Goal: Task Accomplishment & Management: Manage account settings

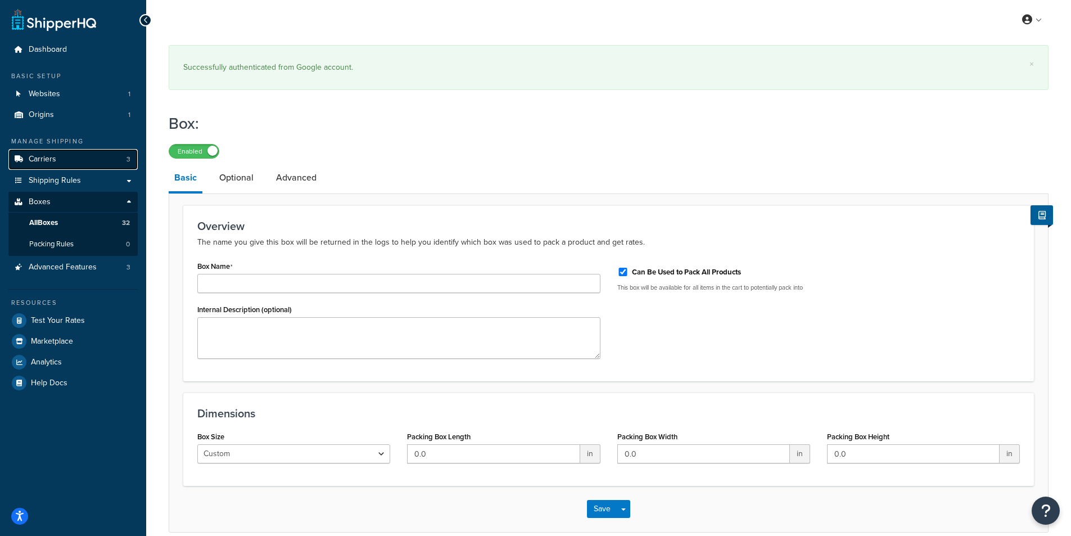
click at [69, 164] on link "Carriers 3" at bounding box center [72, 159] width 129 height 21
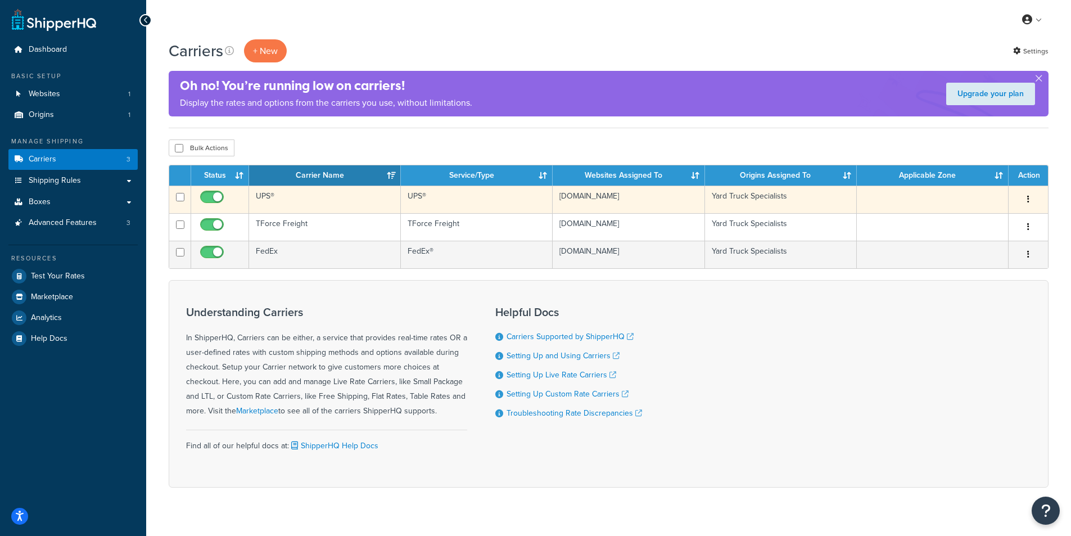
click at [1036, 201] on button "button" at bounding box center [1028, 200] width 16 height 18
click at [999, 218] on link "Edit" at bounding box center [982, 221] width 89 height 23
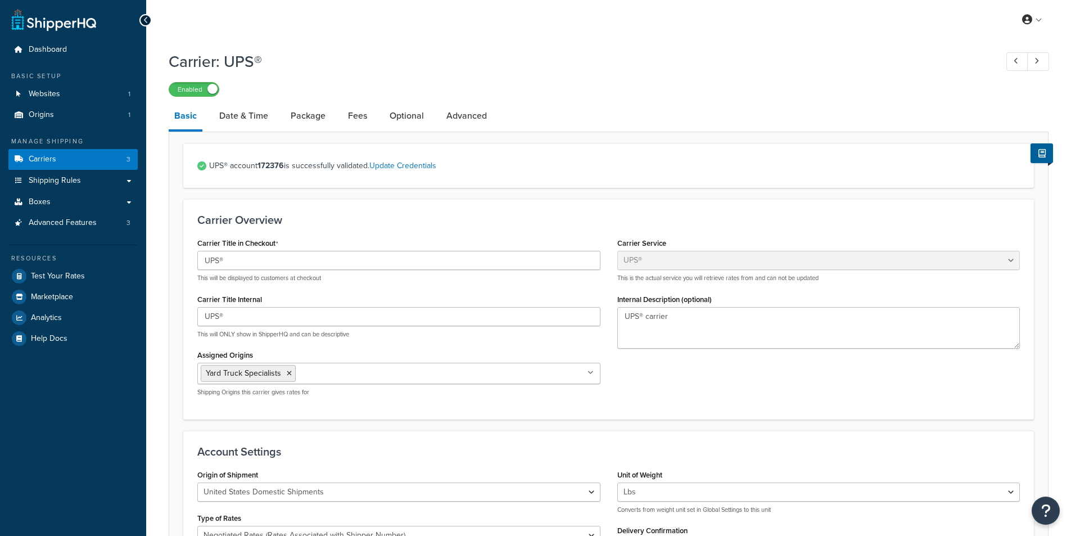
select select "ups"
click at [300, 117] on link "Package" at bounding box center [308, 115] width 46 height 27
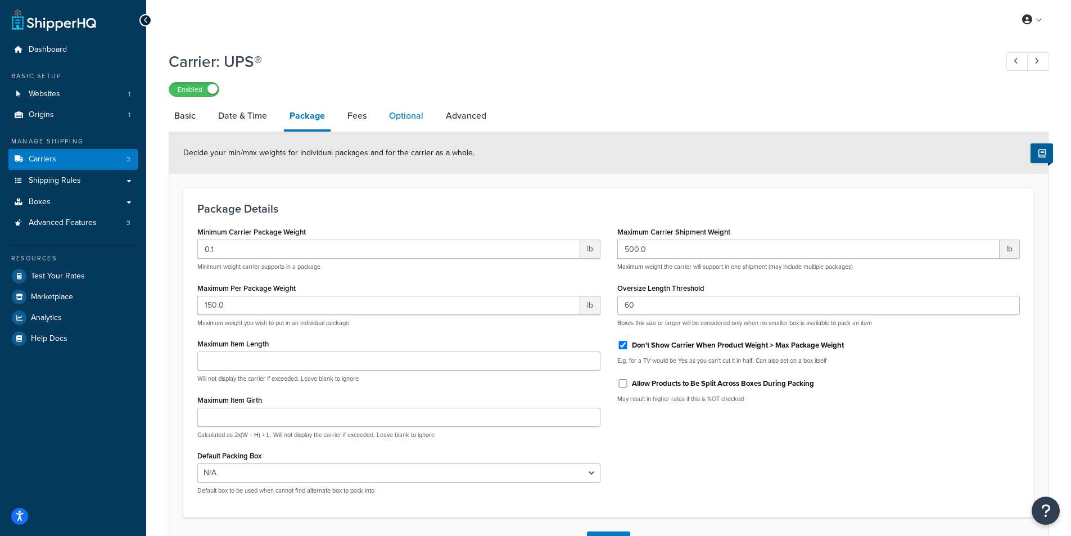
click at [413, 122] on link "Optional" at bounding box center [406, 115] width 46 height 27
select select "business"
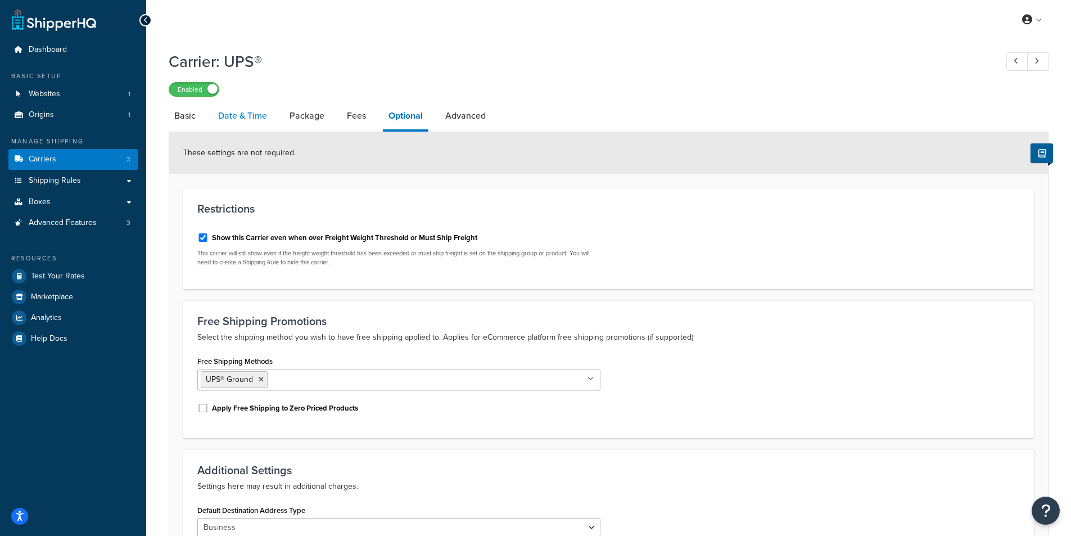
click at [258, 124] on link "Date & Time" at bounding box center [243, 115] width 60 height 27
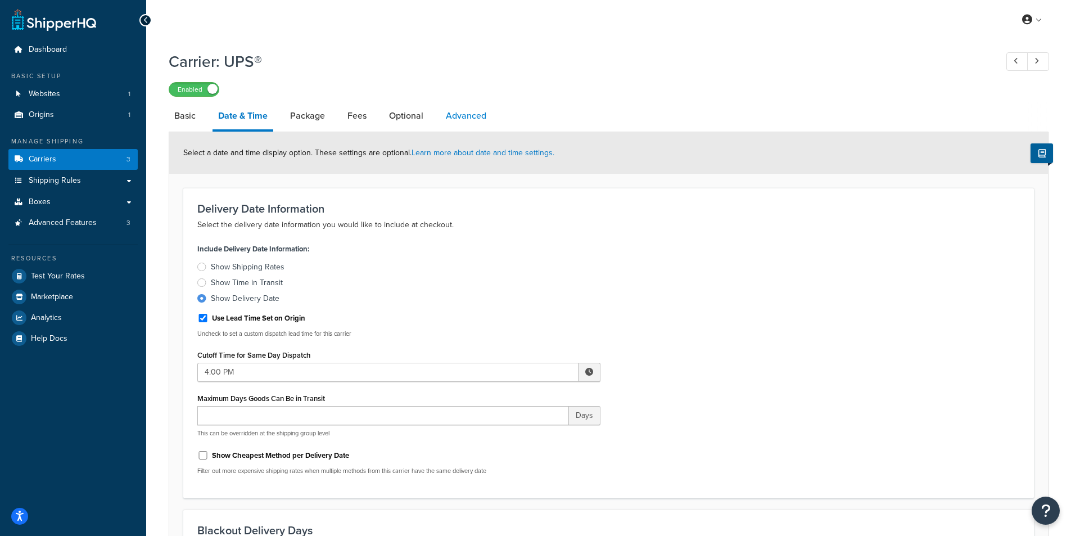
click at [486, 104] on link "Advanced" at bounding box center [466, 115] width 52 height 27
select select "false"
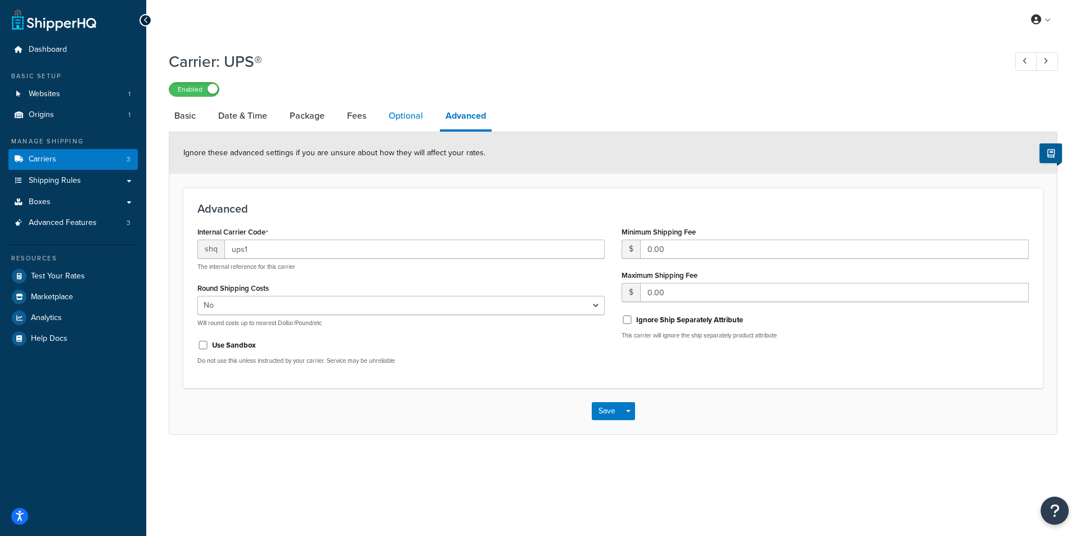
click at [402, 119] on link "Optional" at bounding box center [406, 115] width 46 height 27
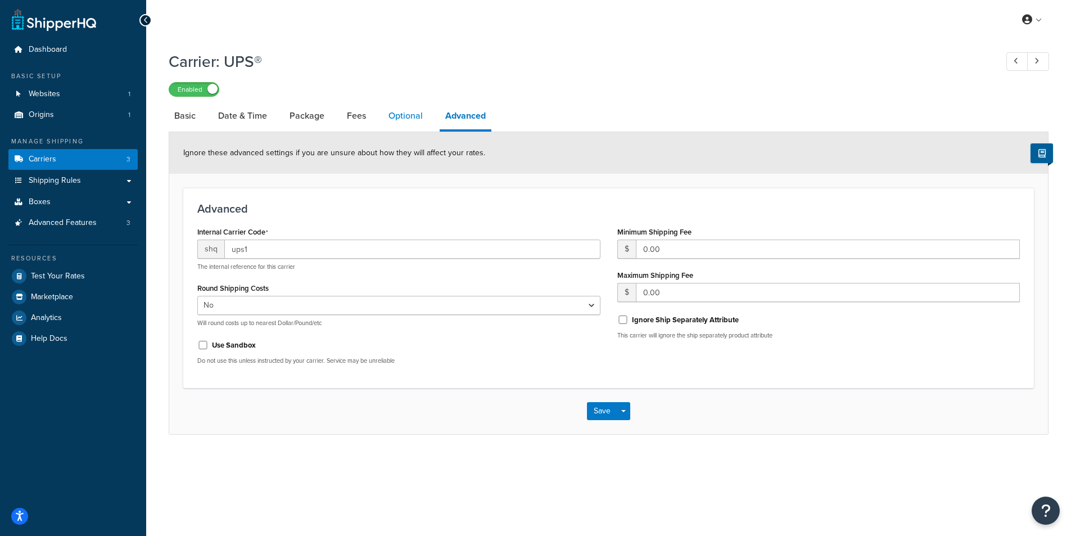
select select "business"
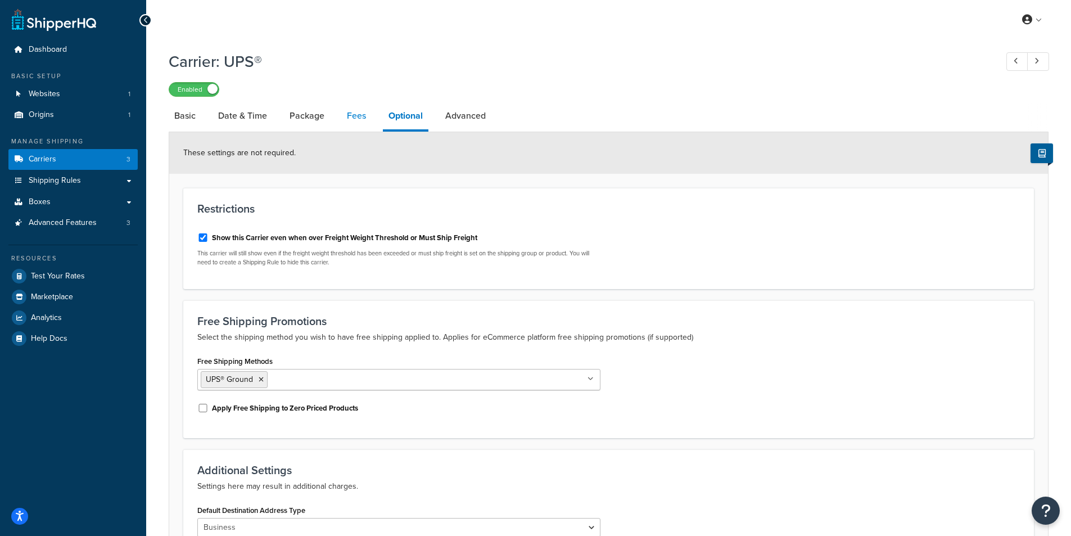
click at [357, 109] on link "Fees" at bounding box center [356, 115] width 30 height 27
select select "AFTER"
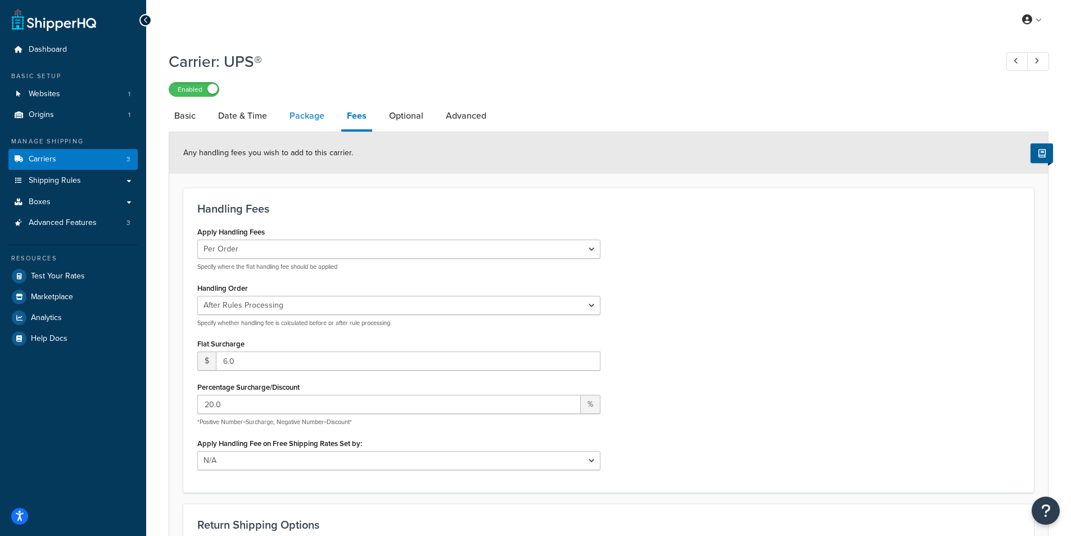
click at [302, 121] on link "Package" at bounding box center [307, 115] width 46 height 27
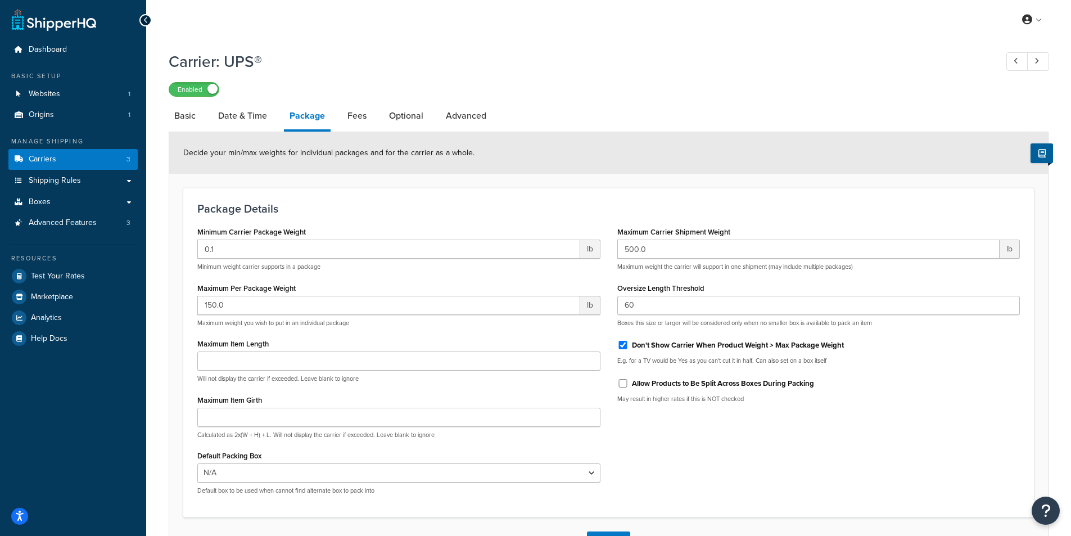
click at [339, 119] on li "Package" at bounding box center [313, 116] width 58 height 29
click at [360, 115] on link "Fees" at bounding box center [357, 115] width 30 height 27
select select "AFTER"
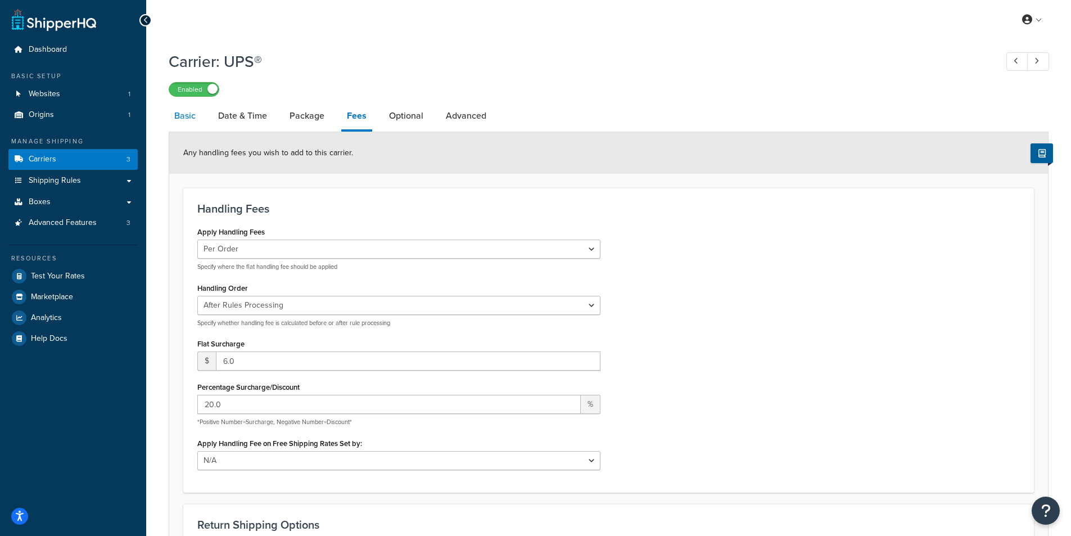
click at [188, 120] on link "Basic" at bounding box center [185, 115] width 33 height 27
select select "ups"
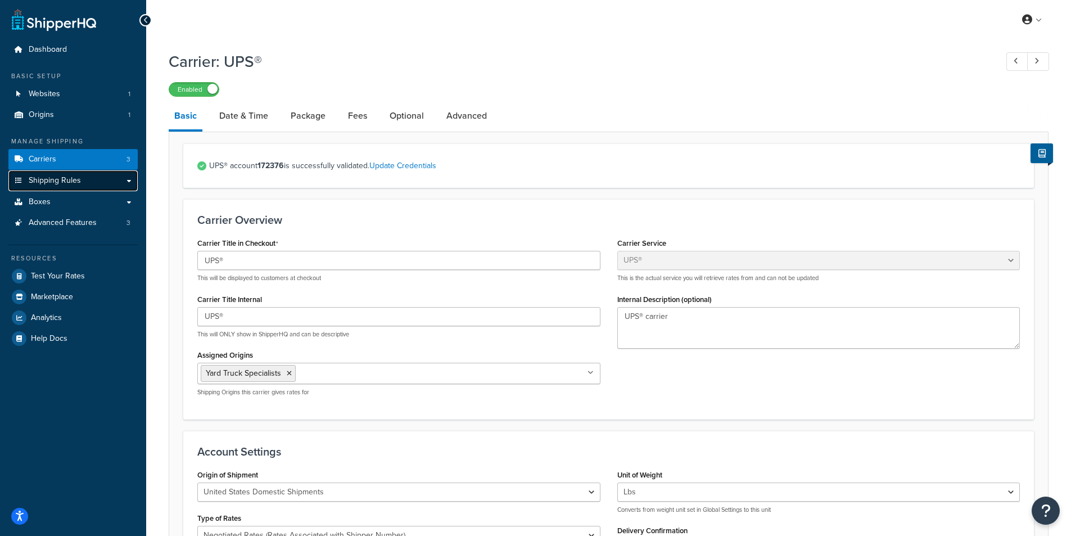
click at [125, 183] on link "Shipping Rules" at bounding box center [72, 180] width 129 height 21
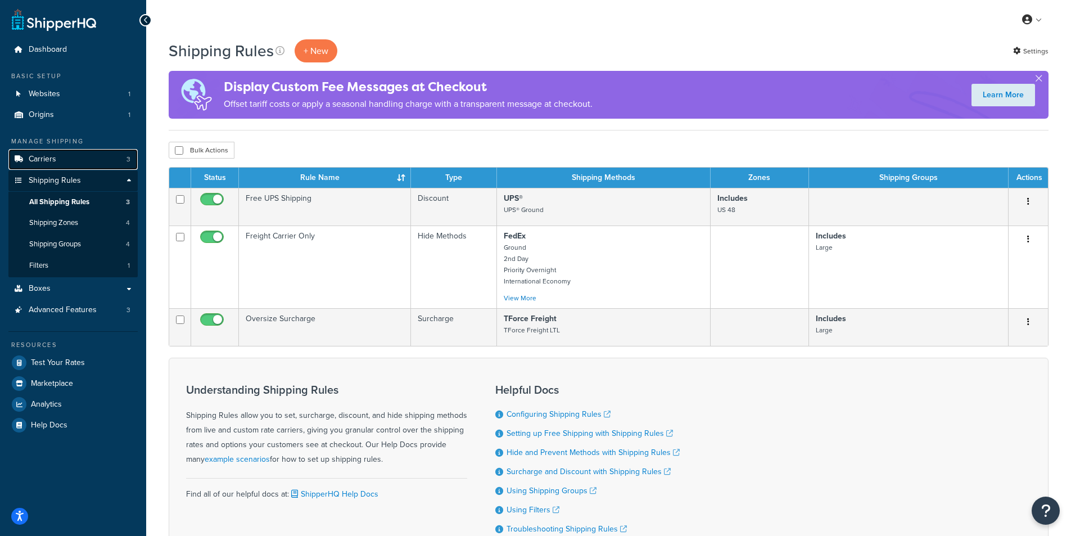
click at [67, 151] on link "Carriers 3" at bounding box center [72, 159] width 129 height 21
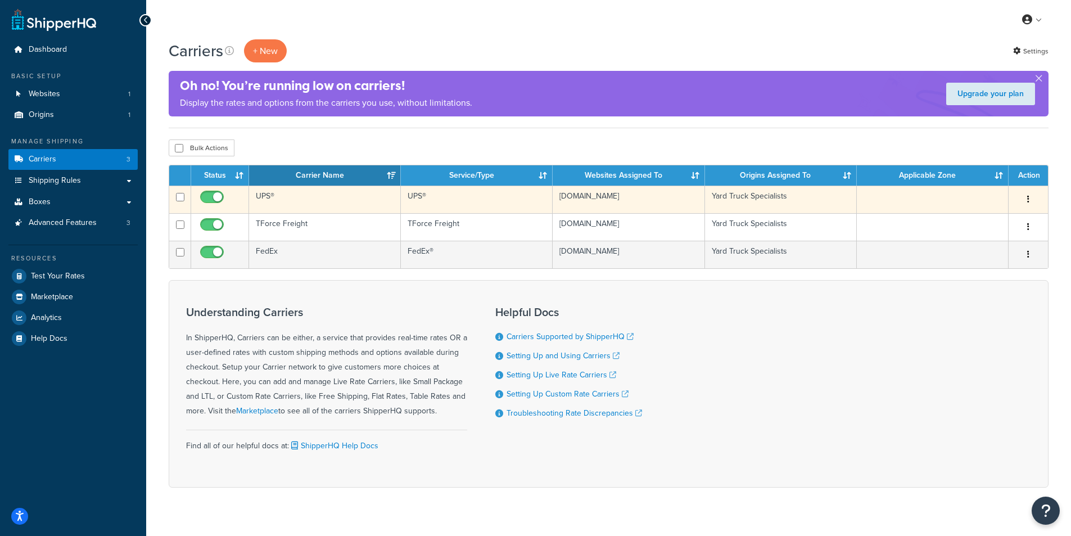
click at [273, 198] on td "UPS®" at bounding box center [325, 200] width 152 height 28
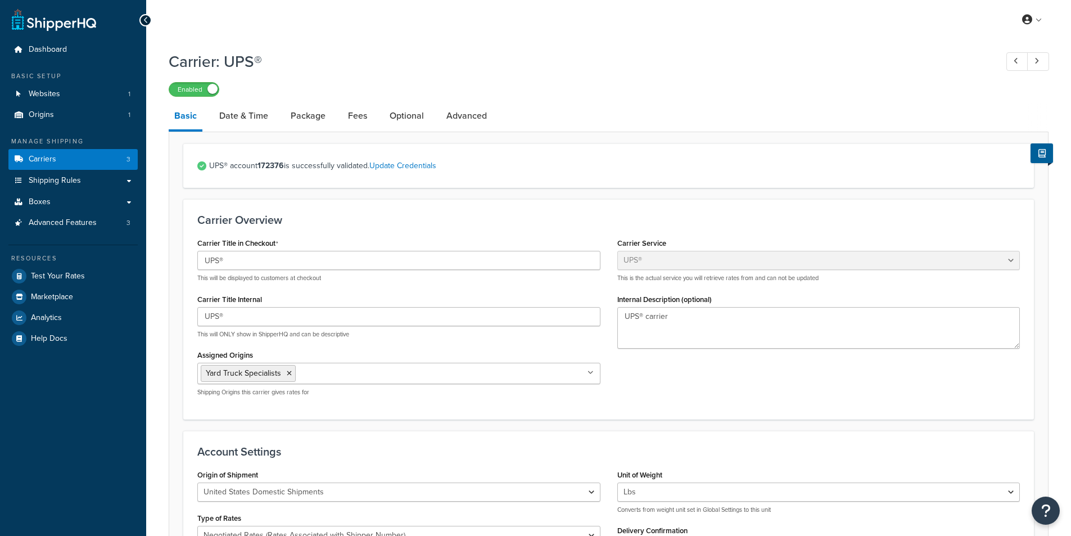
select select "ups"
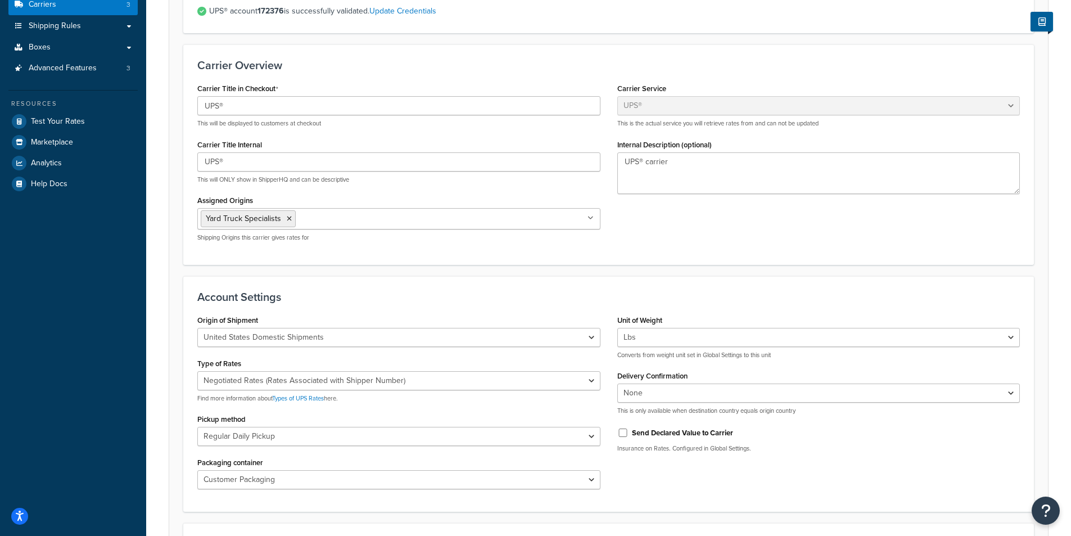
scroll to position [225, 0]
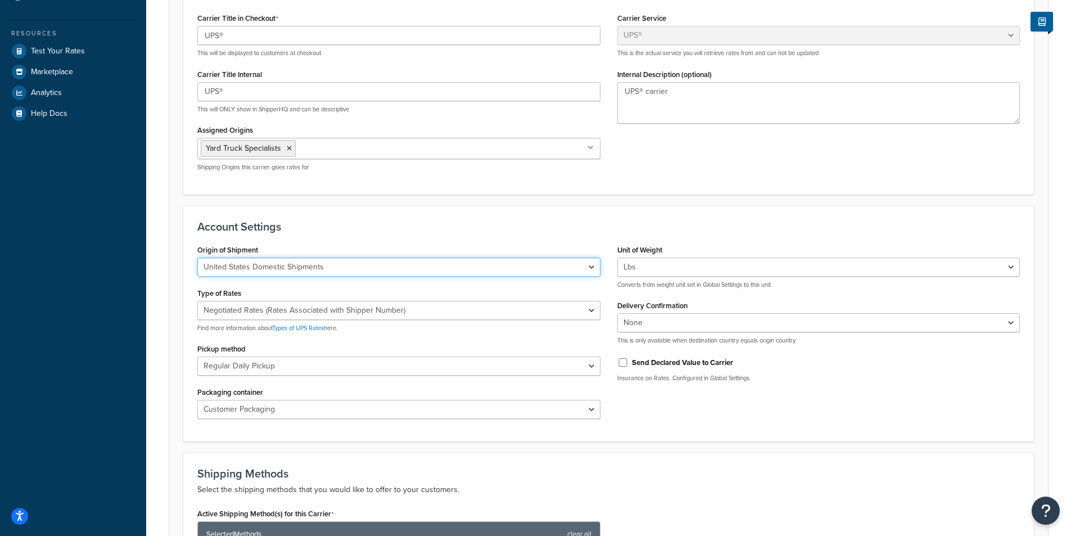
click at [299, 273] on select "United States Domestic Shipments Shipments Originating in United States Shipmen…" at bounding box center [398, 267] width 403 height 19
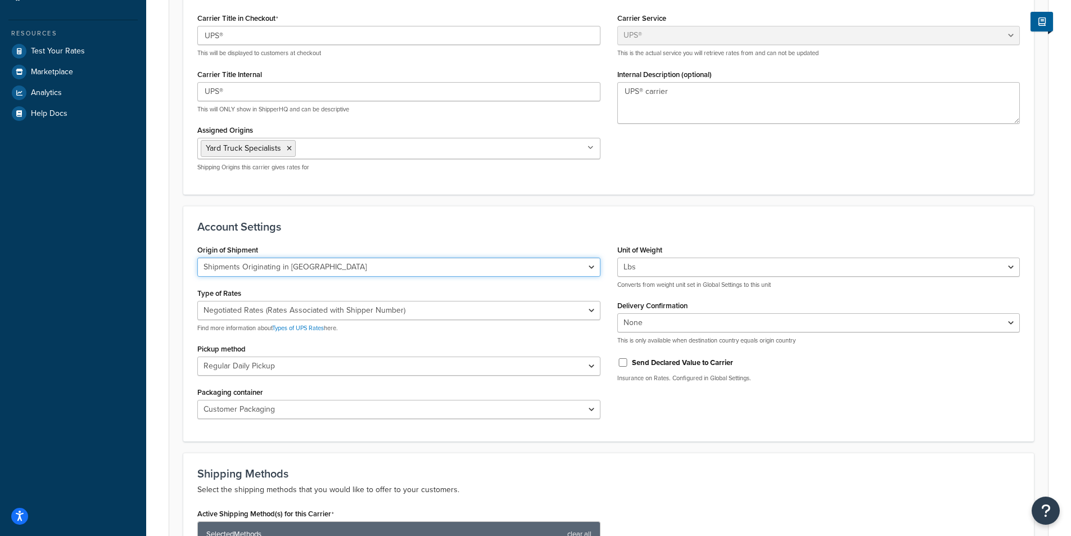
click at [197, 258] on select "United States Domestic Shipments Shipments Originating in United States Shipmen…" at bounding box center [398, 267] width 403 height 19
click at [293, 276] on select "United States Domestic Shipments Shipments Originating in United States Shipmen…" at bounding box center [398, 267] width 403 height 19
click at [197, 258] on select "United States Domestic Shipments Shipments Originating in United States Shipmen…" at bounding box center [398, 267] width 403 height 19
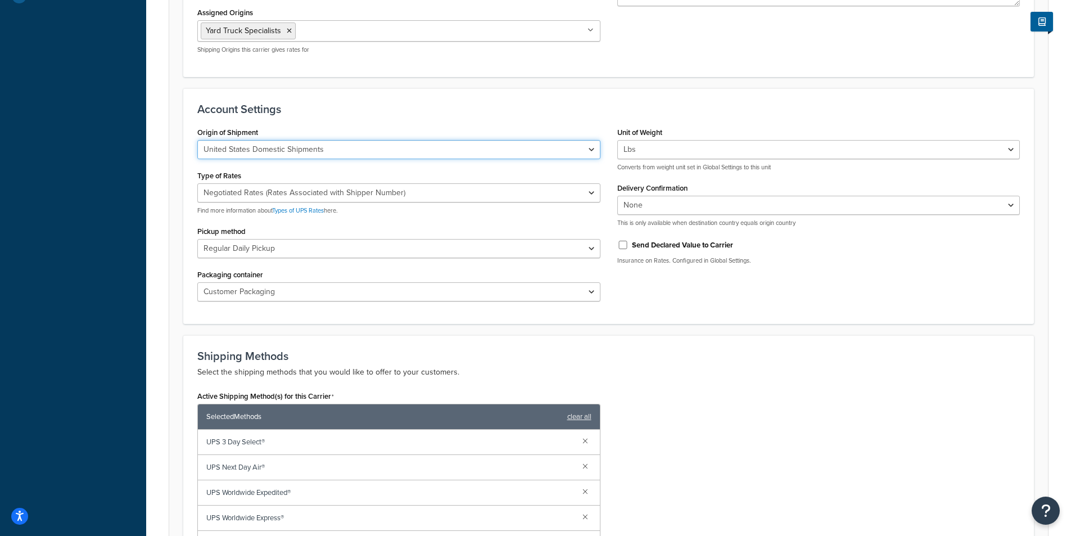
scroll to position [281, 0]
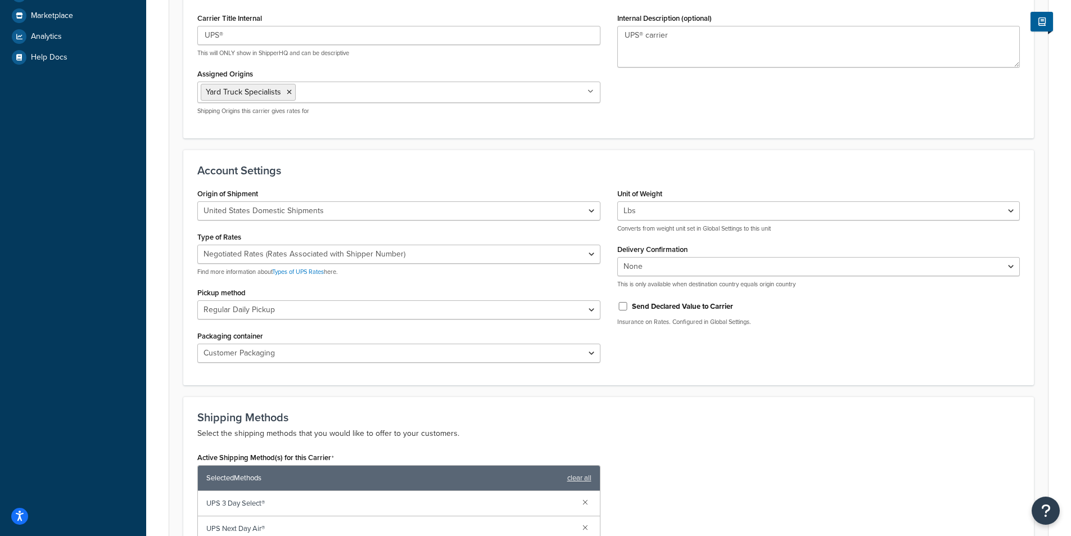
click at [687, 276] on div "None Signature Required Adult Signature Required This is only available when de…" at bounding box center [818, 272] width 403 height 31
click at [687, 272] on select "None Signature Required Adult Signature Required" at bounding box center [818, 266] width 403 height 19
click at [685, 268] on select "None Signature Required Adult Signature Required" at bounding box center [818, 266] width 403 height 19
click at [463, 218] on select "United States Domestic Shipments Shipments Originating in United States Shipmen…" at bounding box center [398, 210] width 403 height 19
click at [197, 201] on select "United States Domestic Shipments Shipments Originating in United States Shipmen…" at bounding box center [398, 210] width 403 height 19
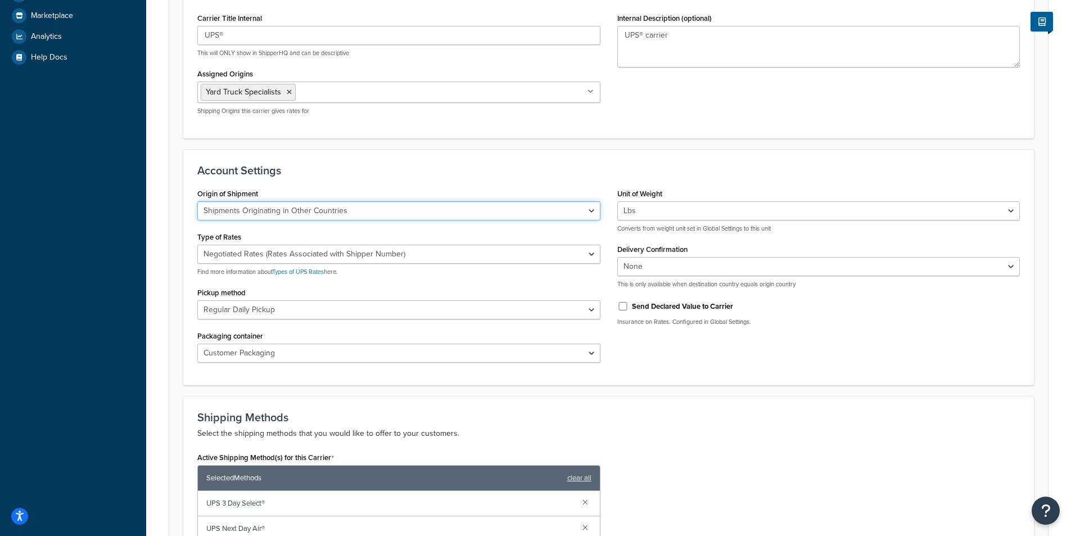
click at [383, 201] on select "United States Domestic Shipments Shipments Originating in United States Shipmen…" at bounding box center [398, 210] width 403 height 19
click at [197, 201] on select "United States Domestic Shipments Shipments Originating in United States Shipmen…" at bounding box center [398, 210] width 403 height 19
click at [367, 211] on select "United States Domestic Shipments Shipments Originating in United States Shipmen…" at bounding box center [398, 210] width 403 height 19
select select "us48"
click at [197, 201] on select "United States Domestic Shipments Shipments Originating in United States Shipmen…" at bounding box center [398, 210] width 403 height 19
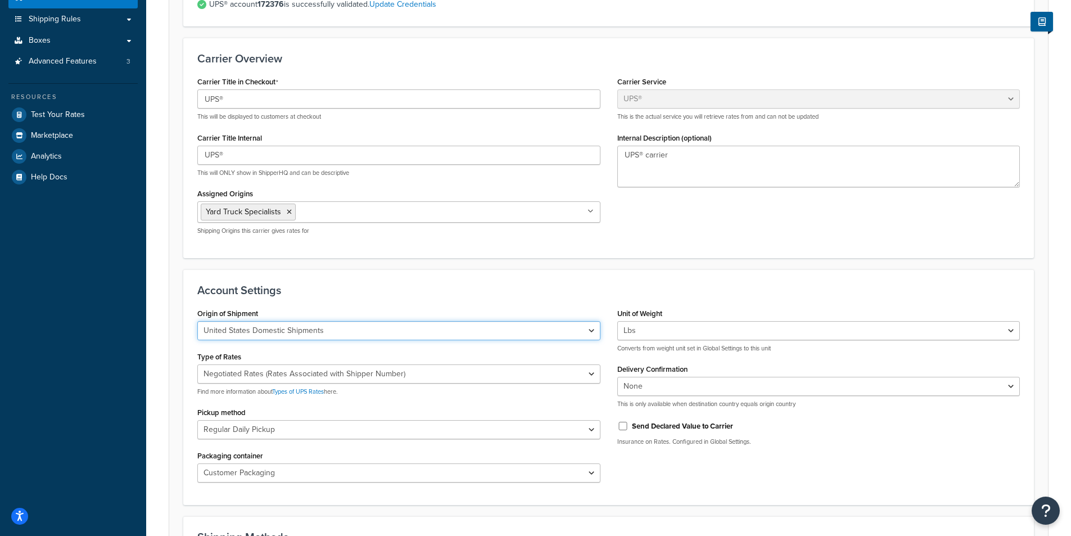
scroll to position [0, 0]
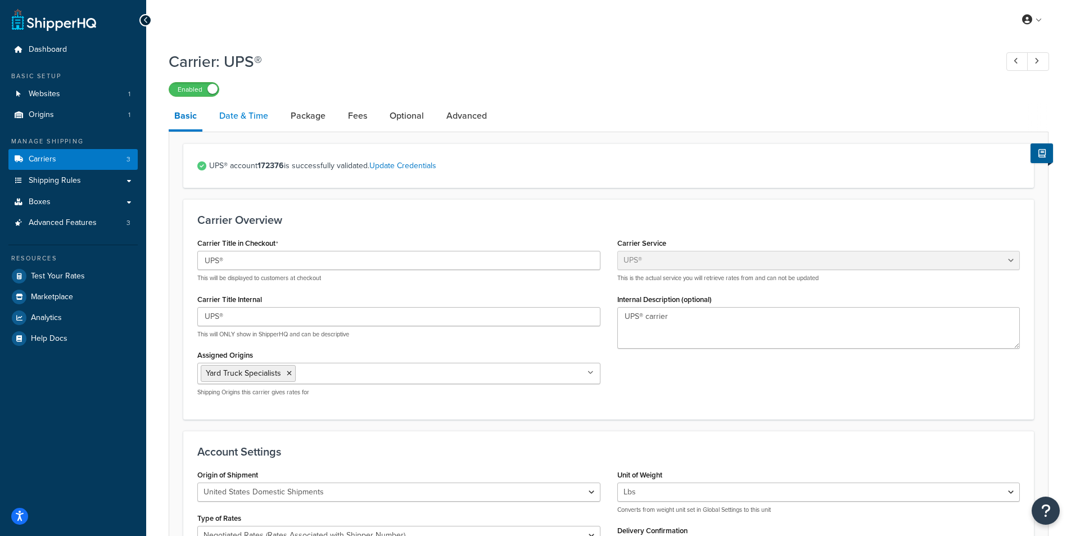
click at [245, 114] on link "Date & Time" at bounding box center [244, 115] width 60 height 27
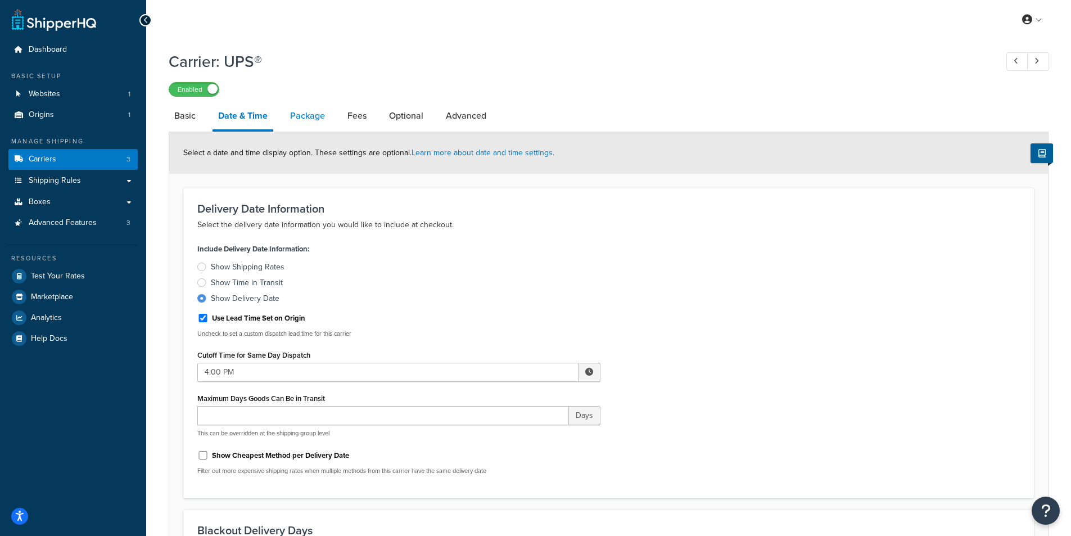
click at [297, 111] on link "Package" at bounding box center [307, 115] width 46 height 27
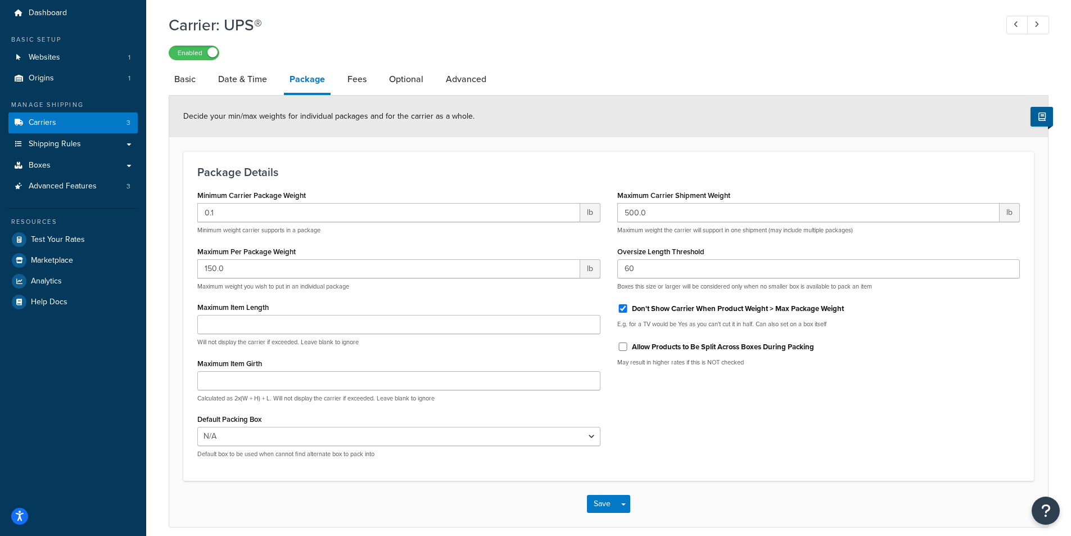
scroll to position [56, 0]
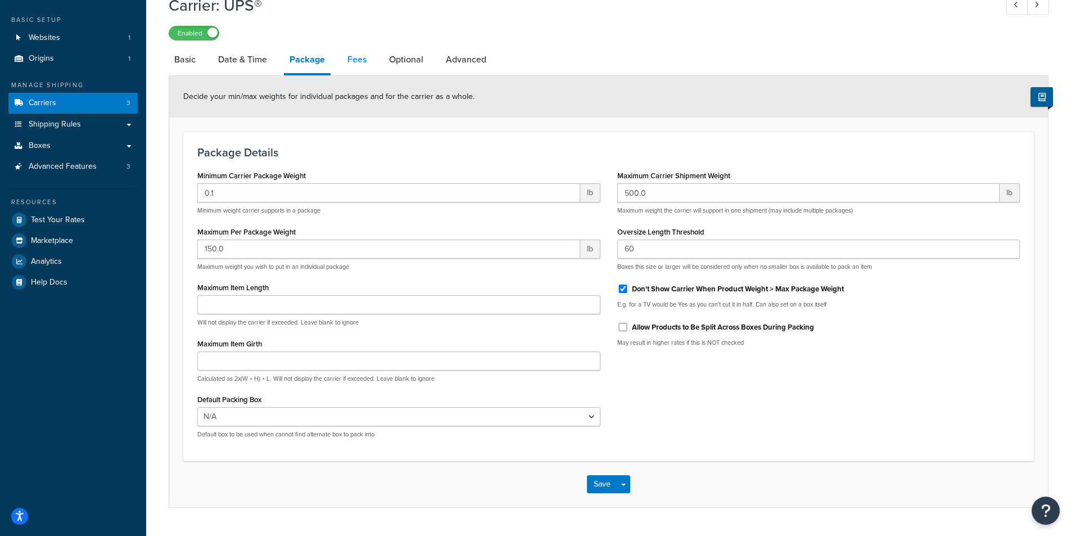
click at [363, 55] on link "Fees" at bounding box center [357, 59] width 30 height 27
select select "AFTER"
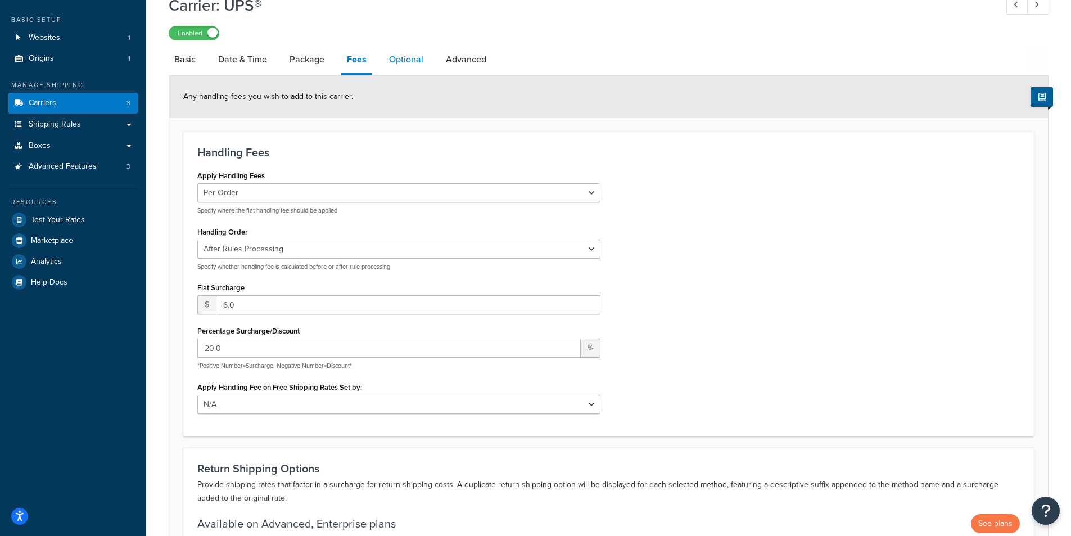
click at [416, 64] on link "Optional" at bounding box center [406, 59] width 46 height 27
select select "business"
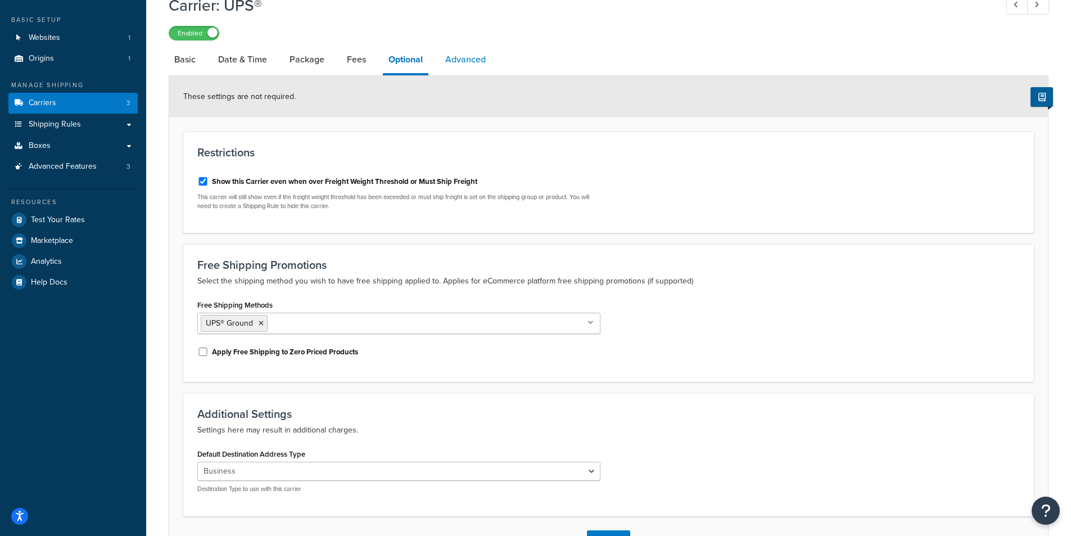
click at [457, 70] on link "Advanced" at bounding box center [466, 59] width 52 height 27
select select "false"
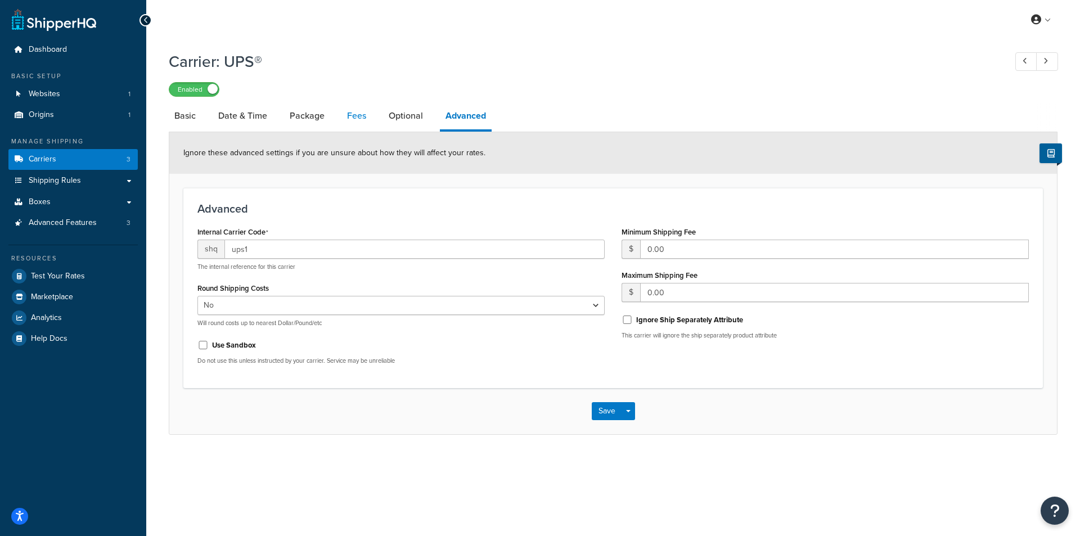
click at [365, 116] on link "Fees" at bounding box center [356, 115] width 30 height 27
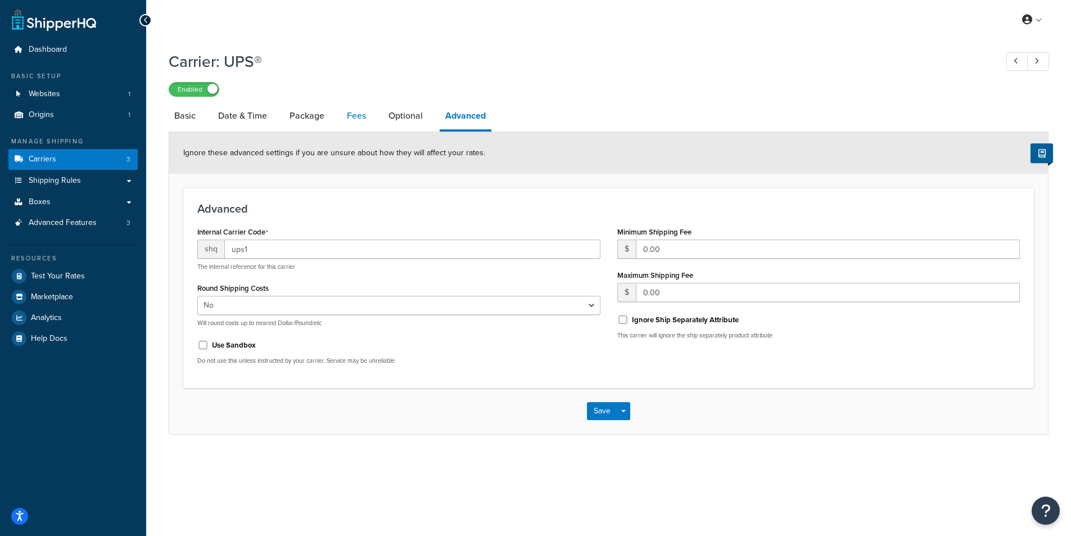
select select "AFTER"
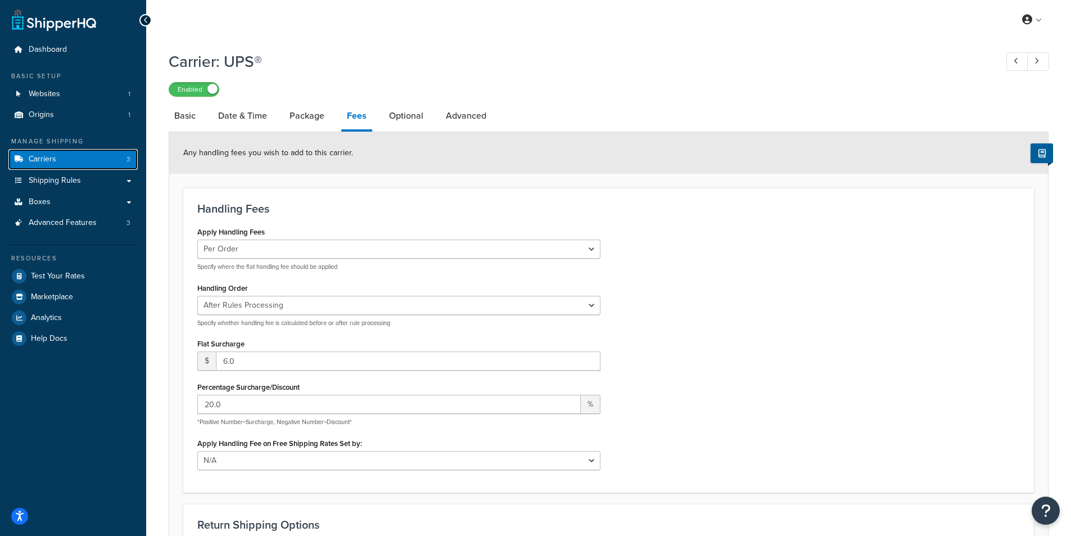
click at [114, 159] on link "Carriers 3" at bounding box center [72, 159] width 129 height 21
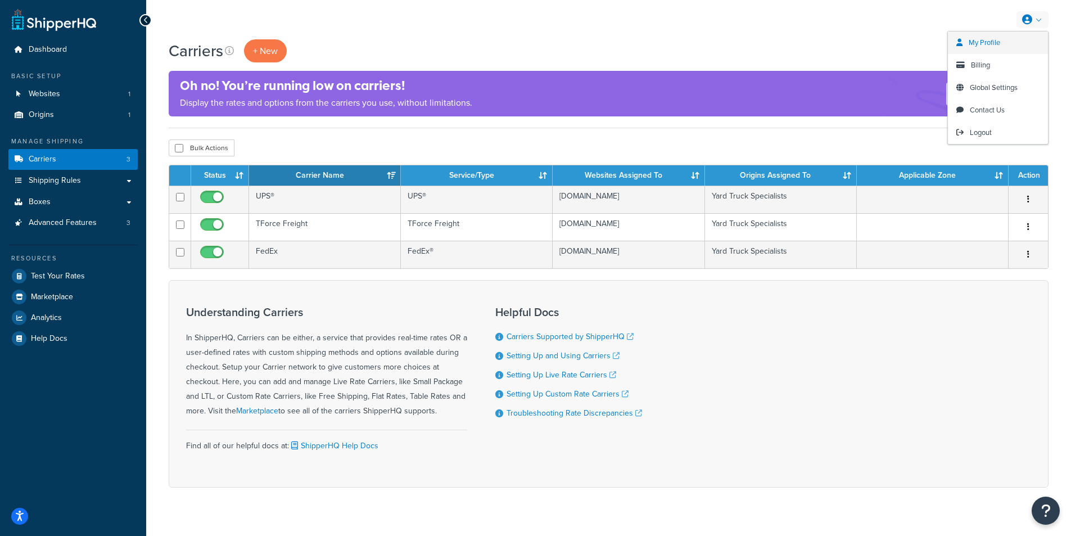
click at [1031, 47] on link "My Profile" at bounding box center [998, 42] width 100 height 22
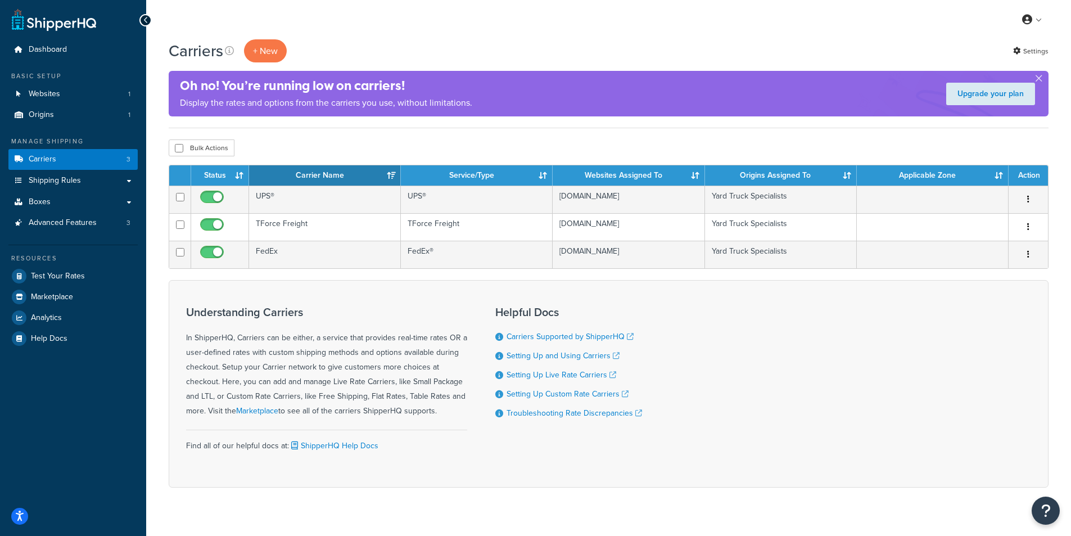
click at [907, 42] on div "Carriers + New Settings" at bounding box center [609, 50] width 880 height 23
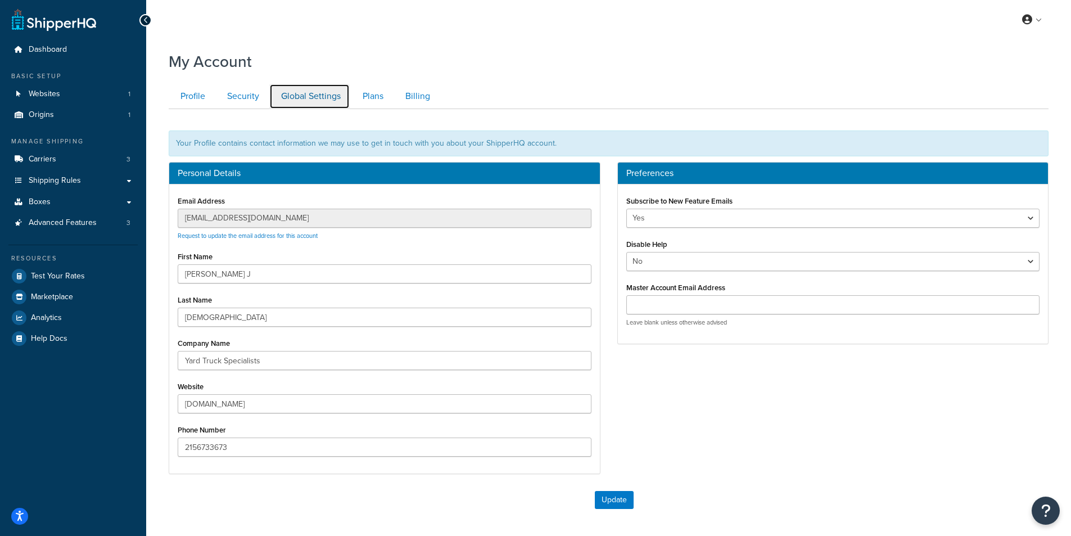
click at [300, 100] on link "Global Settings" at bounding box center [309, 96] width 80 height 25
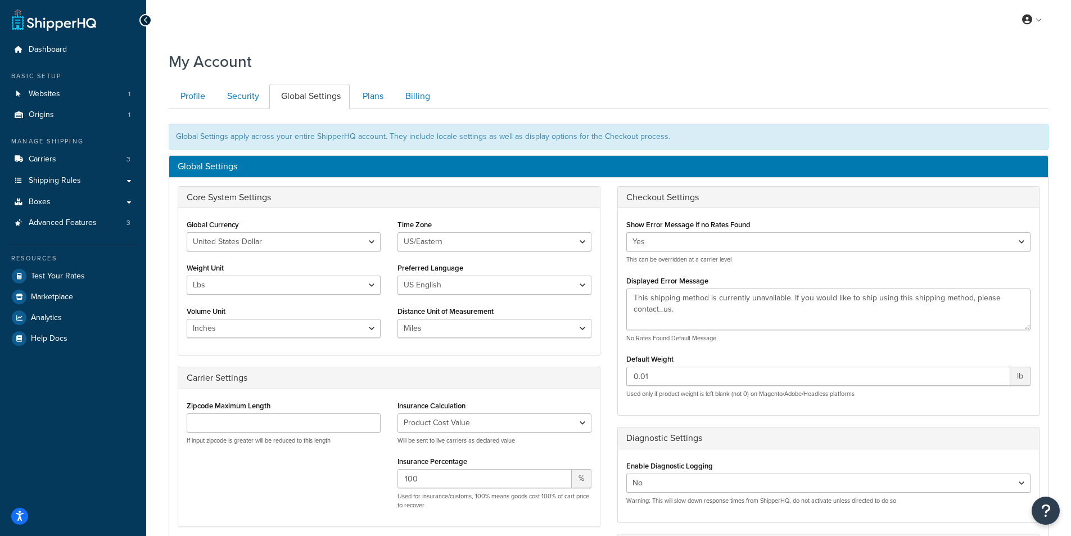
click at [164, 96] on div "My Account Contact Us Send Us A Message Contact Information Name * Email * Comp…" at bounding box center [608, 412] width 925 height 734
click at [176, 94] on link "Profile" at bounding box center [192, 96] width 46 height 25
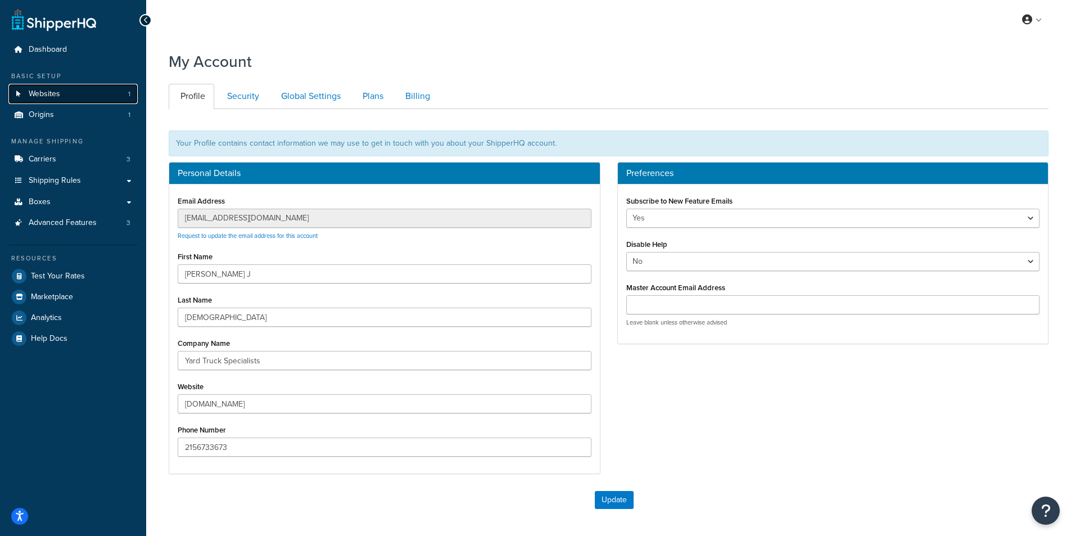
click at [74, 94] on link "Websites 1" at bounding box center [72, 94] width 129 height 21
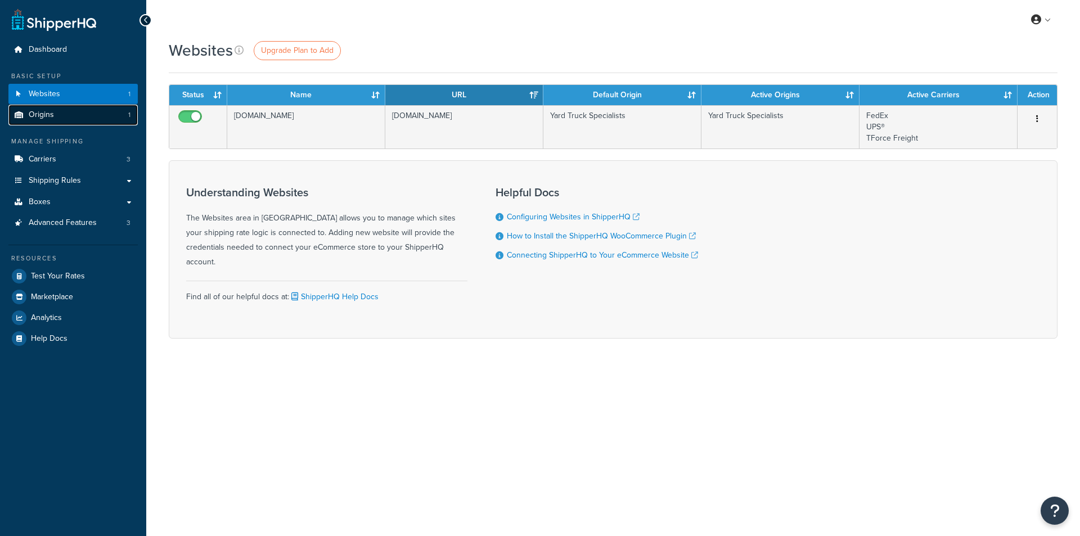
click at [60, 118] on link "Origins 1" at bounding box center [72, 115] width 129 height 21
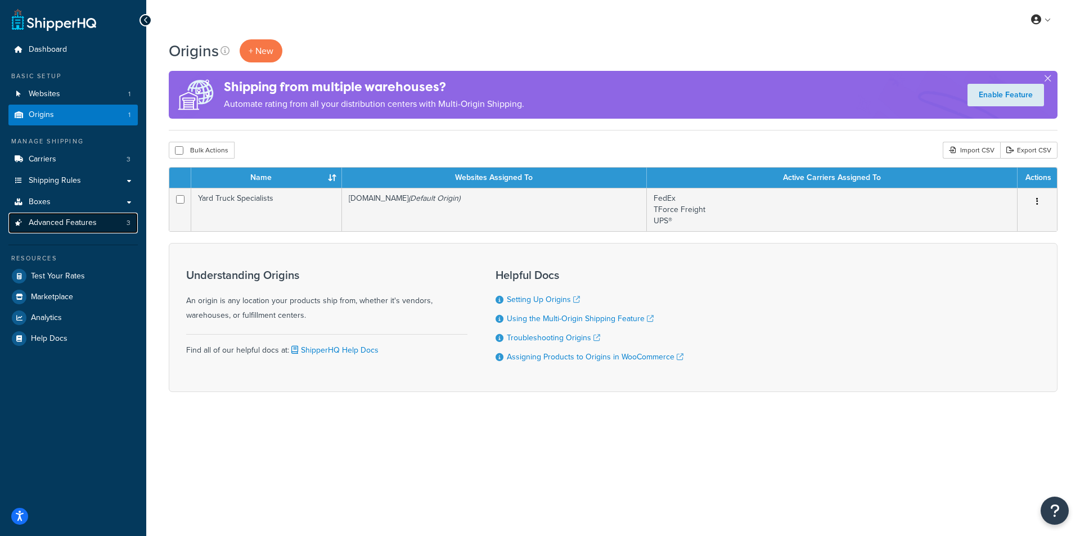
click at [72, 222] on span "Advanced Features" at bounding box center [63, 223] width 68 height 10
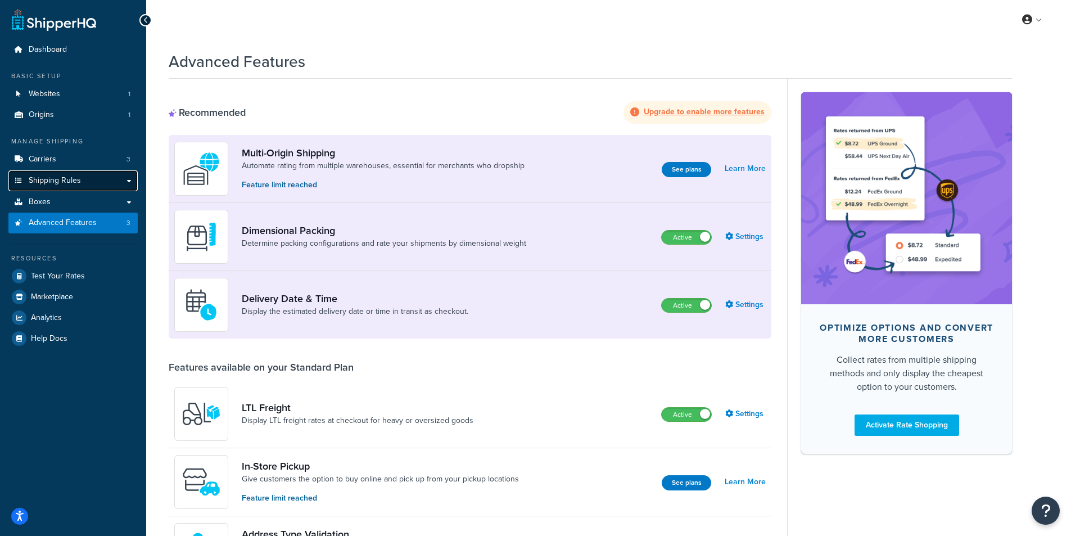
click at [125, 182] on link "Shipping Rules" at bounding box center [72, 180] width 129 height 21
click at [132, 180] on link "Shipping Rules" at bounding box center [72, 180] width 129 height 21
click at [130, 180] on link "Shipping Rules" at bounding box center [72, 180] width 129 height 21
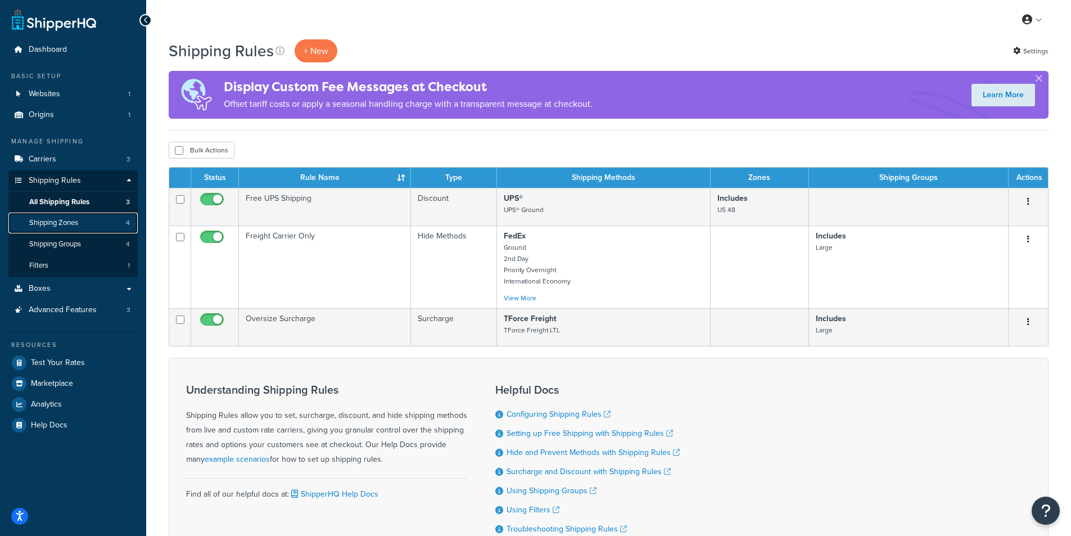
click at [65, 224] on span "Shipping Zones" at bounding box center [53, 223] width 49 height 10
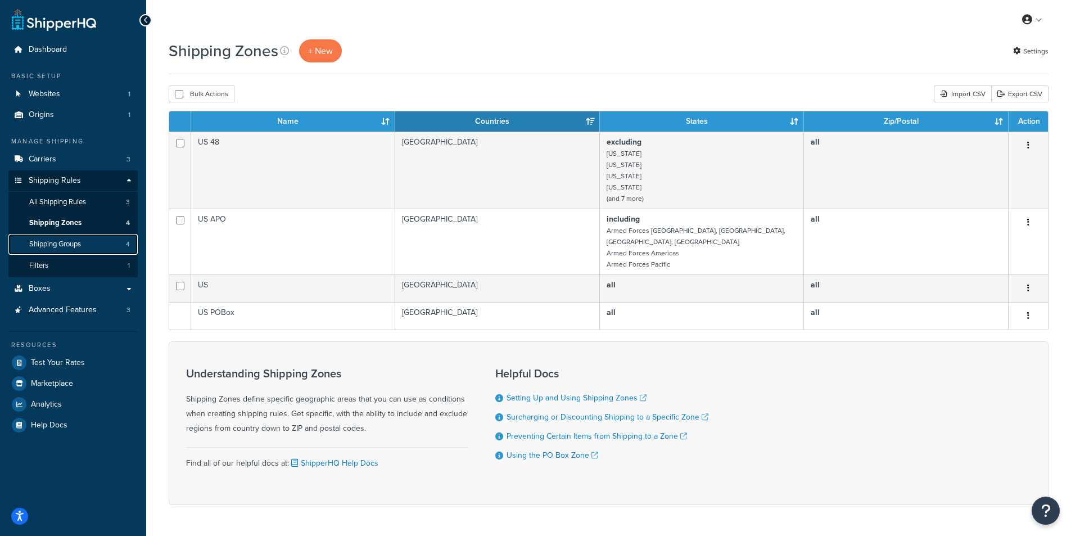
click at [63, 253] on link "Shipping Groups 4" at bounding box center [72, 244] width 129 height 21
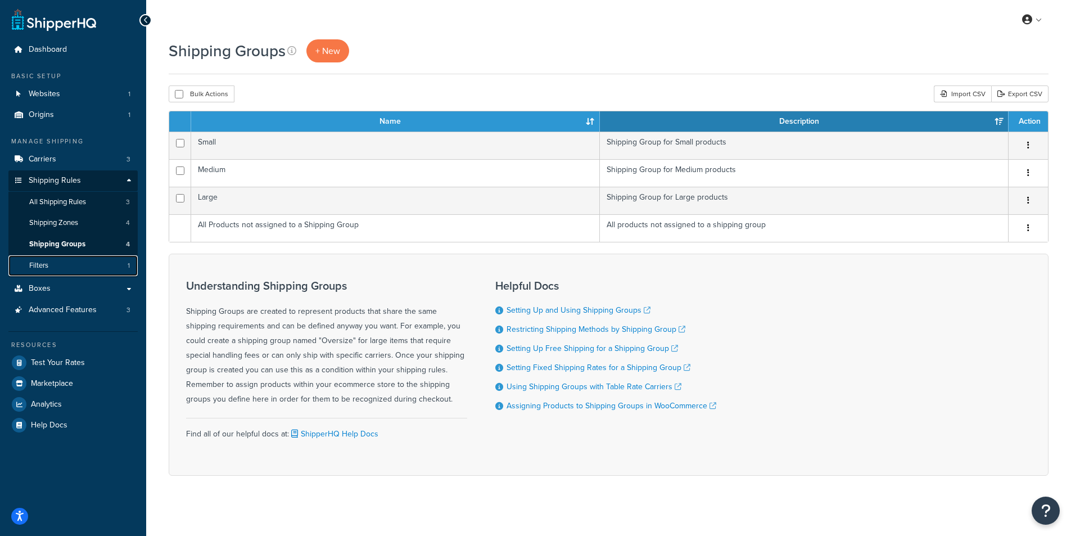
click at [68, 270] on link "Filters 1" at bounding box center [72, 265] width 129 height 21
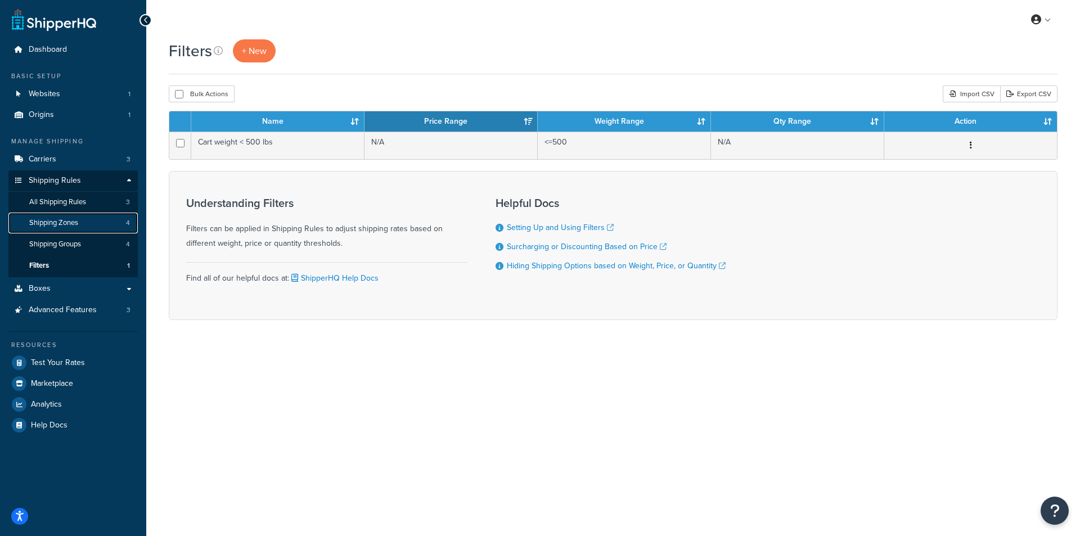
click at [53, 216] on link "Shipping Zones 4" at bounding box center [72, 223] width 129 height 21
